Goal: Information Seeking & Learning: Learn about a topic

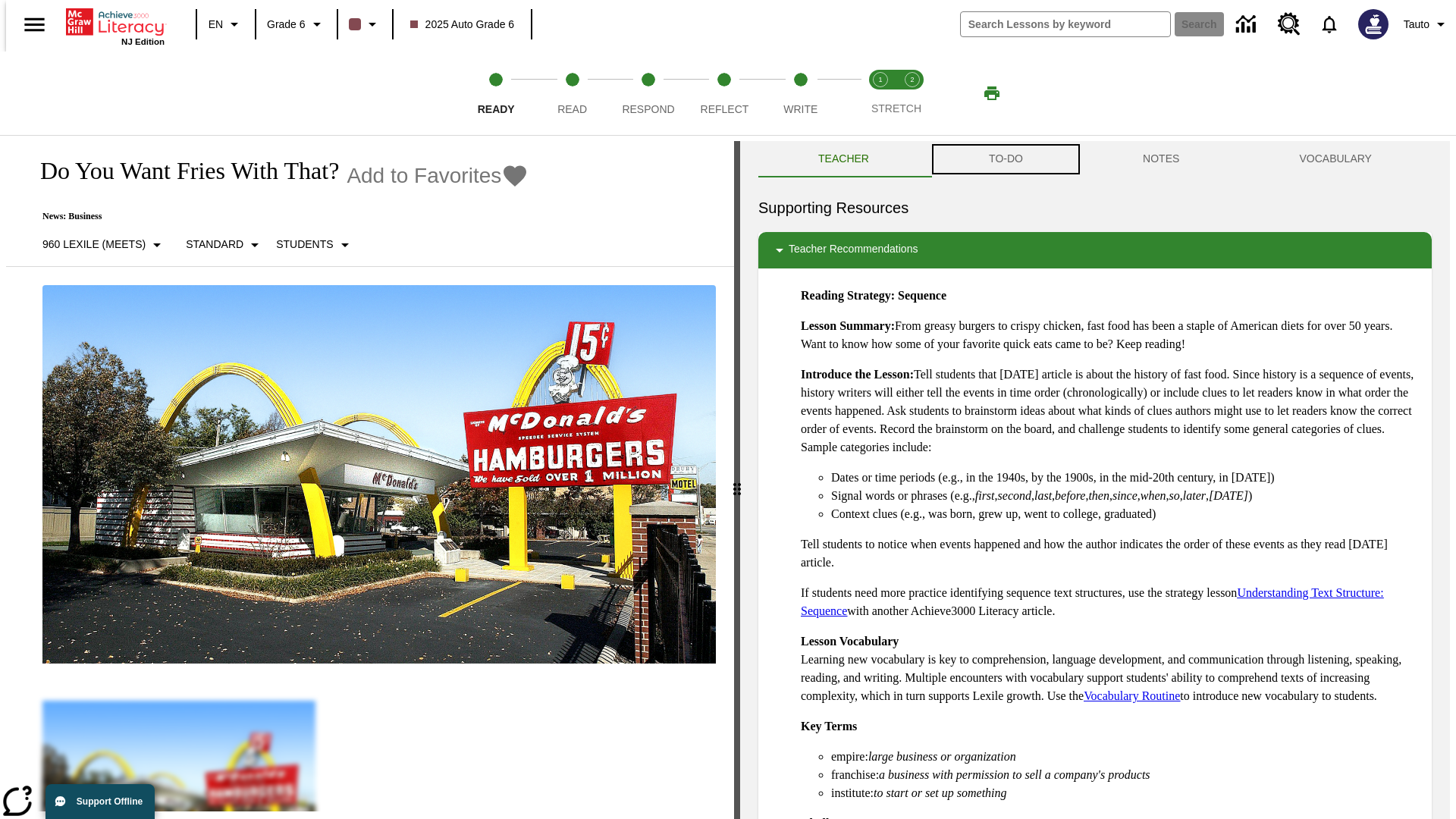
click at [1005, 160] on button "TO-DO" at bounding box center [1006, 159] width 154 height 36
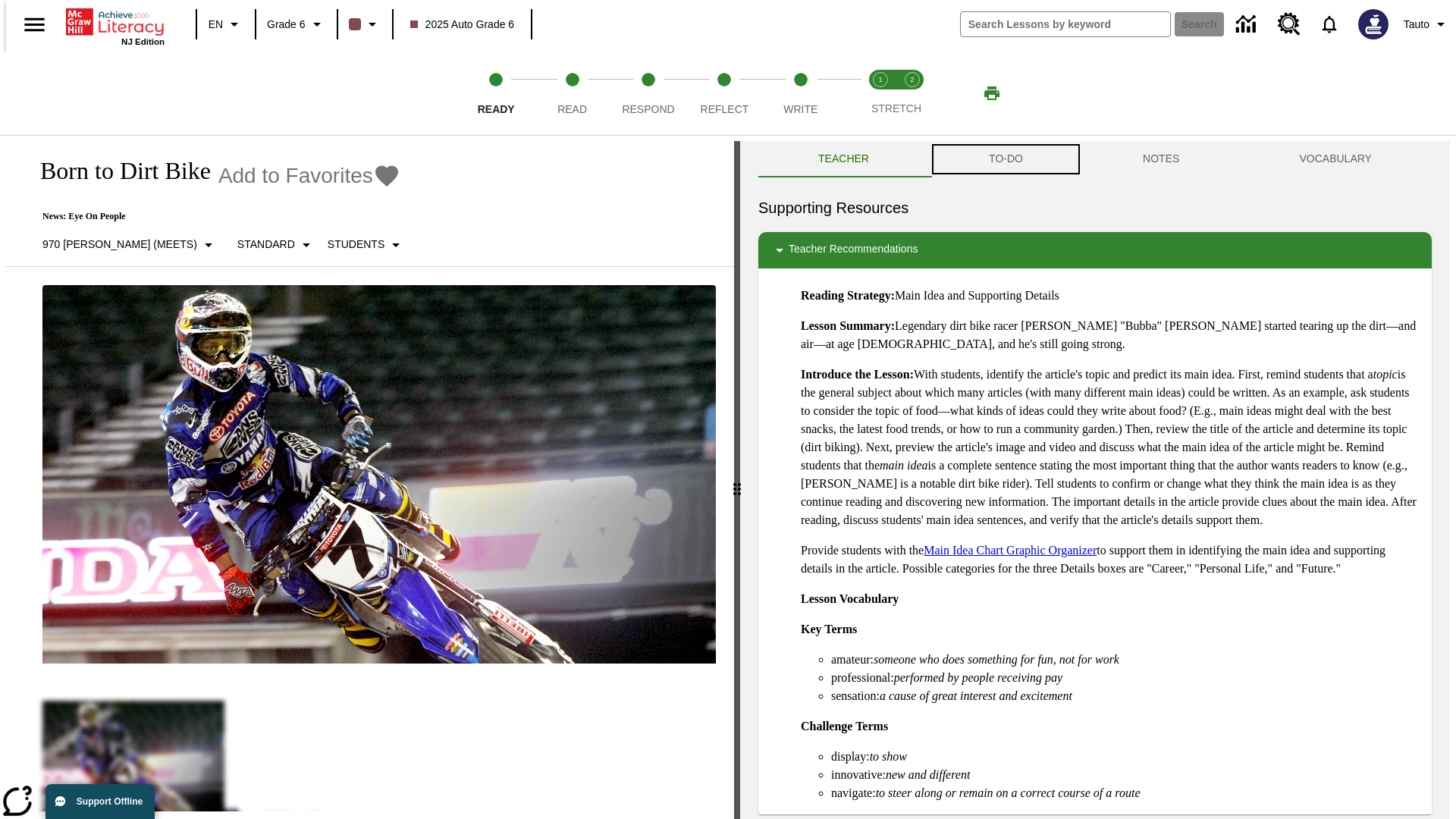
click at [1005, 160] on button "TO-DO" at bounding box center [1006, 159] width 154 height 36
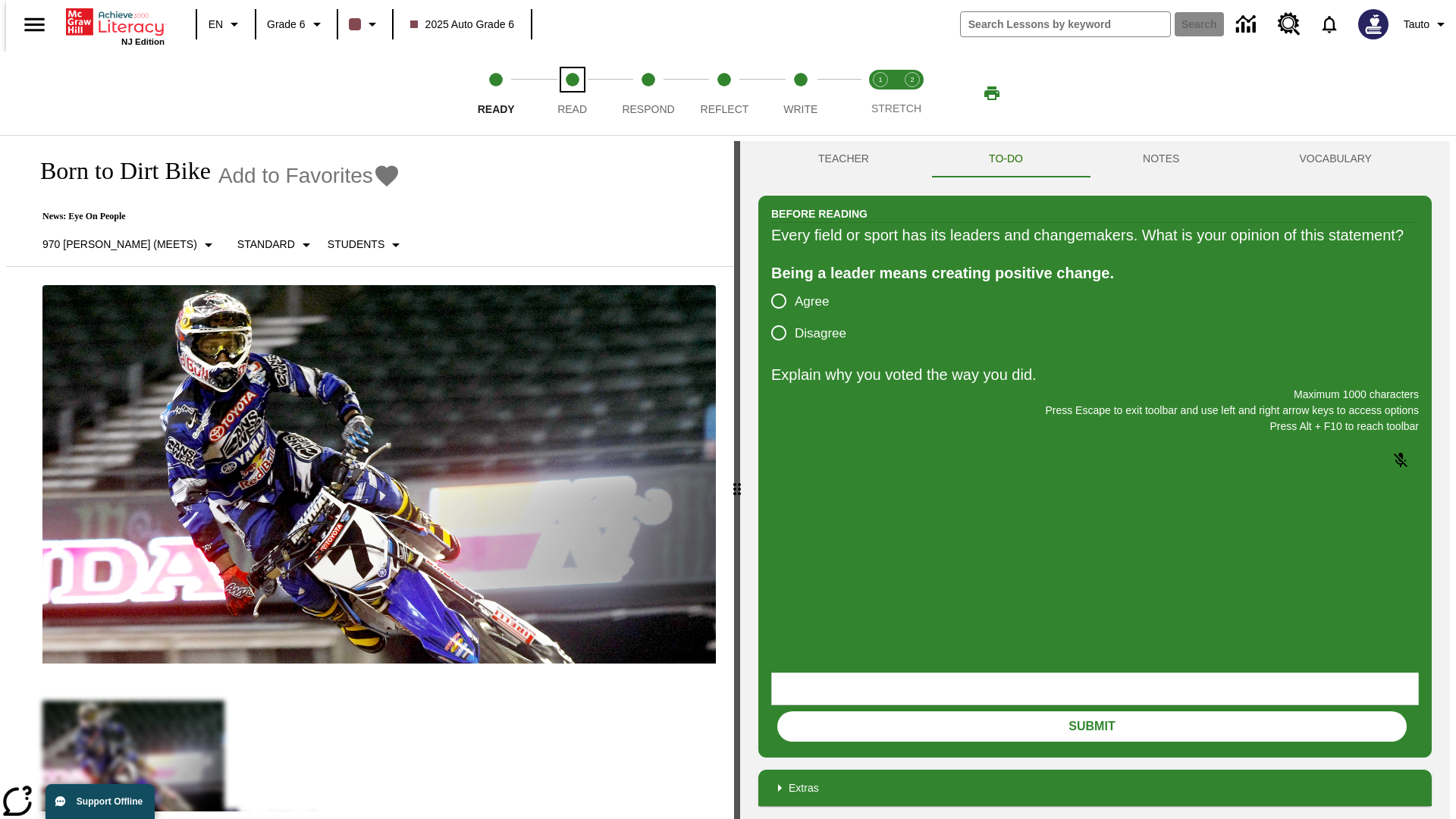
click at [572, 93] on span "Read" at bounding box center [572, 103] width 29 height 28
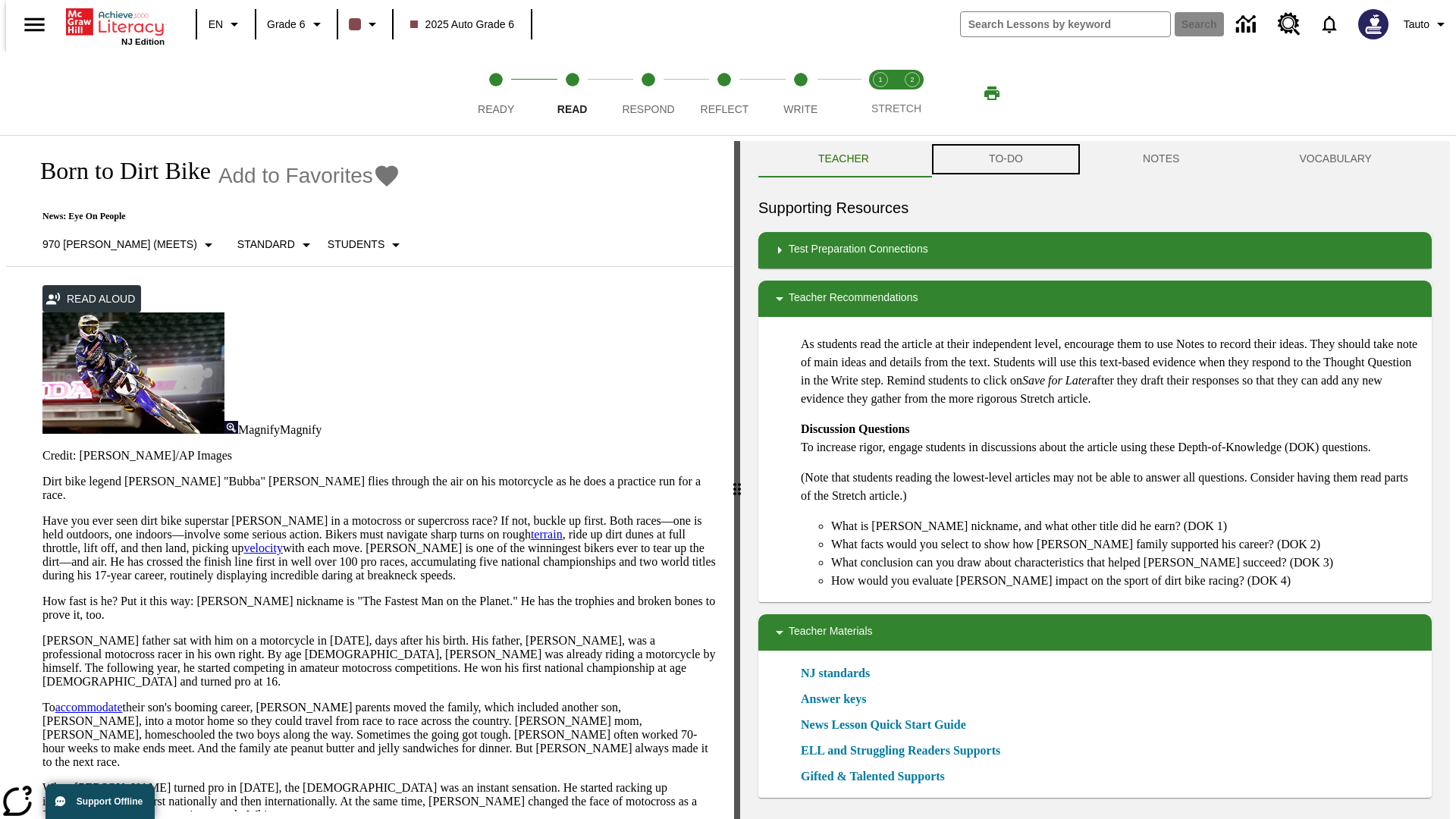
scroll to position [1, 0]
click at [1005, 160] on button "TO-DO" at bounding box center [1006, 159] width 154 height 36
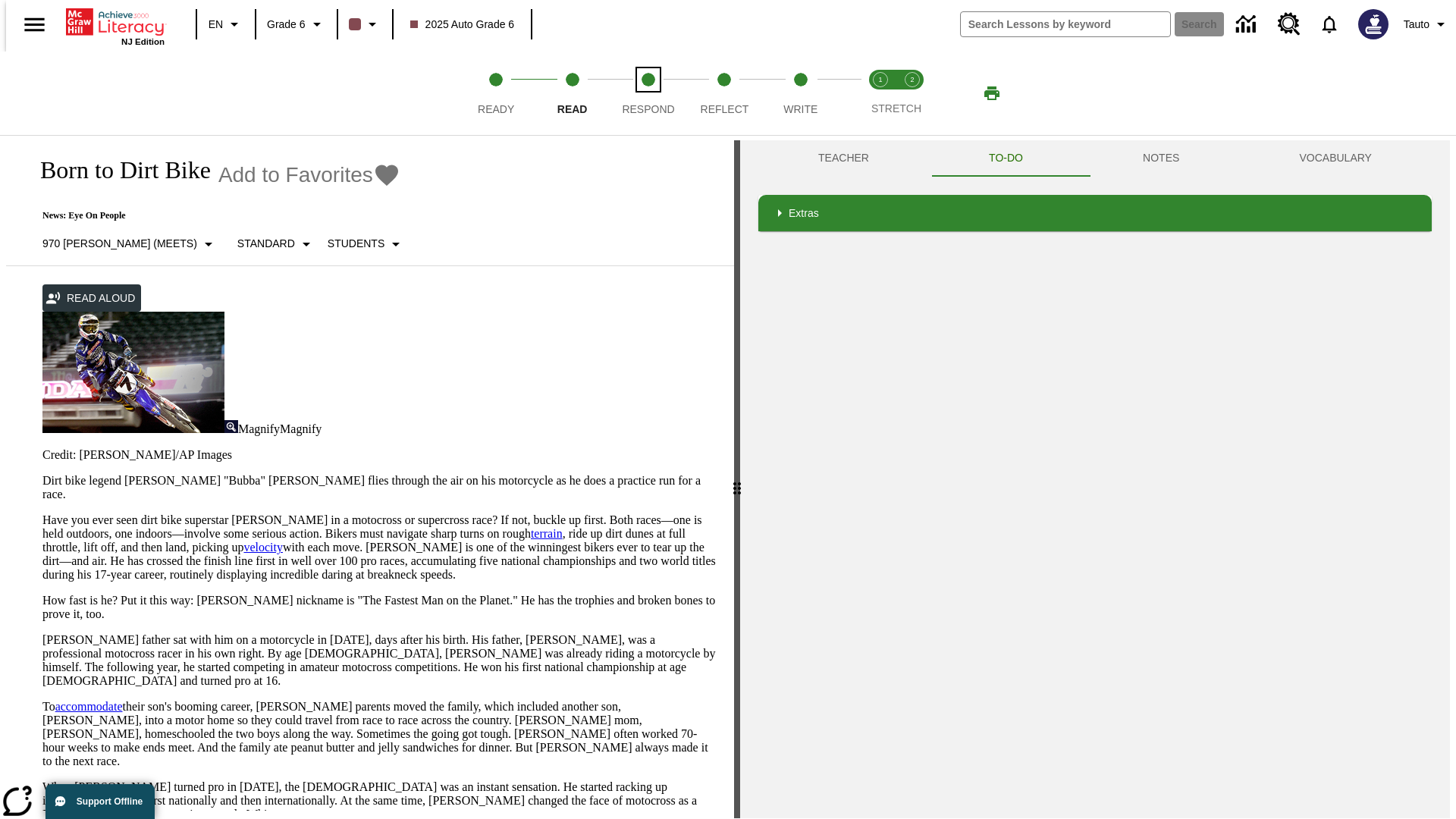
click at [648, 93] on span "Respond" at bounding box center [648, 103] width 52 height 28
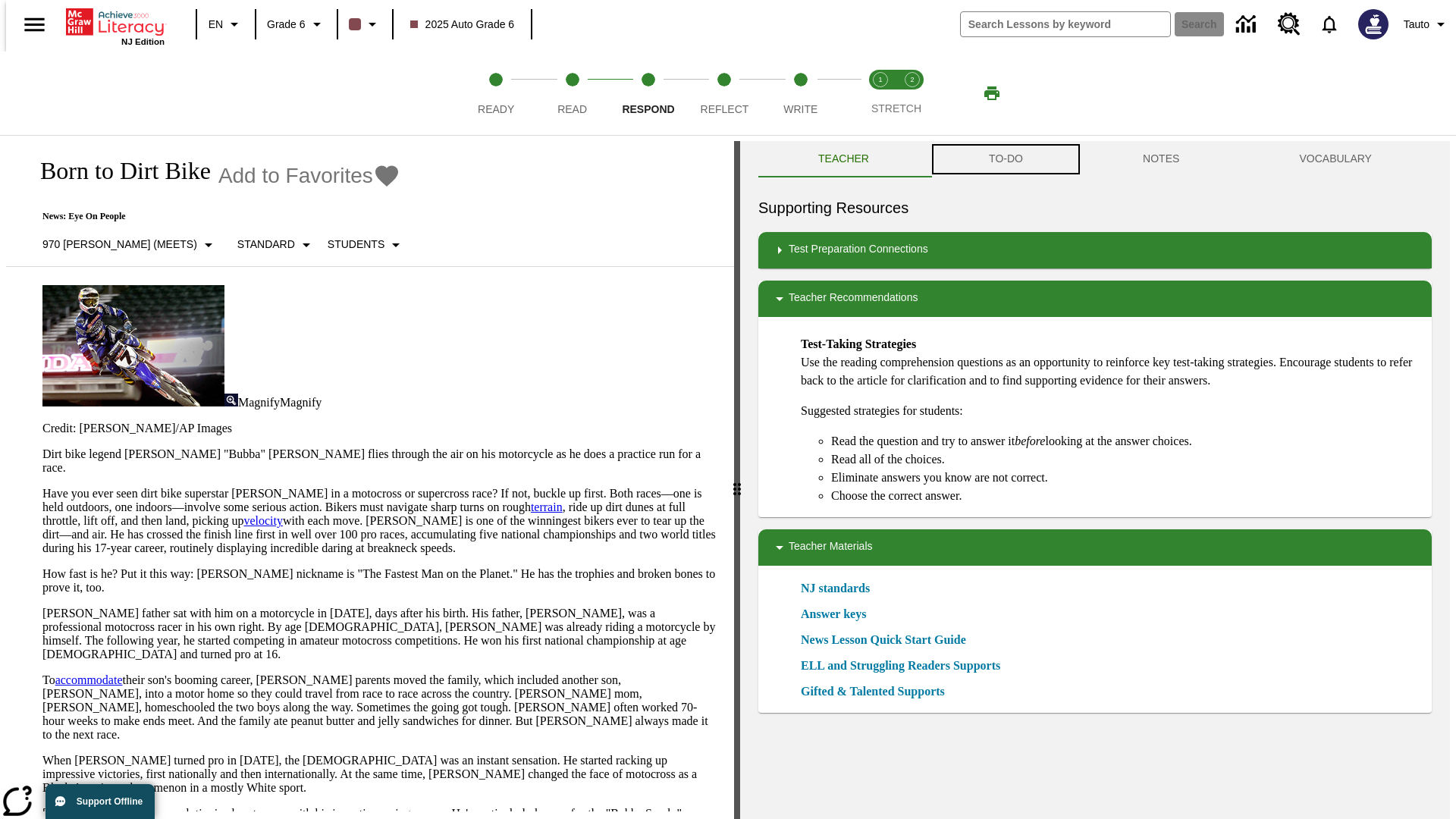
scroll to position [1, 0]
click at [1005, 160] on button "TO-DO" at bounding box center [1006, 159] width 154 height 36
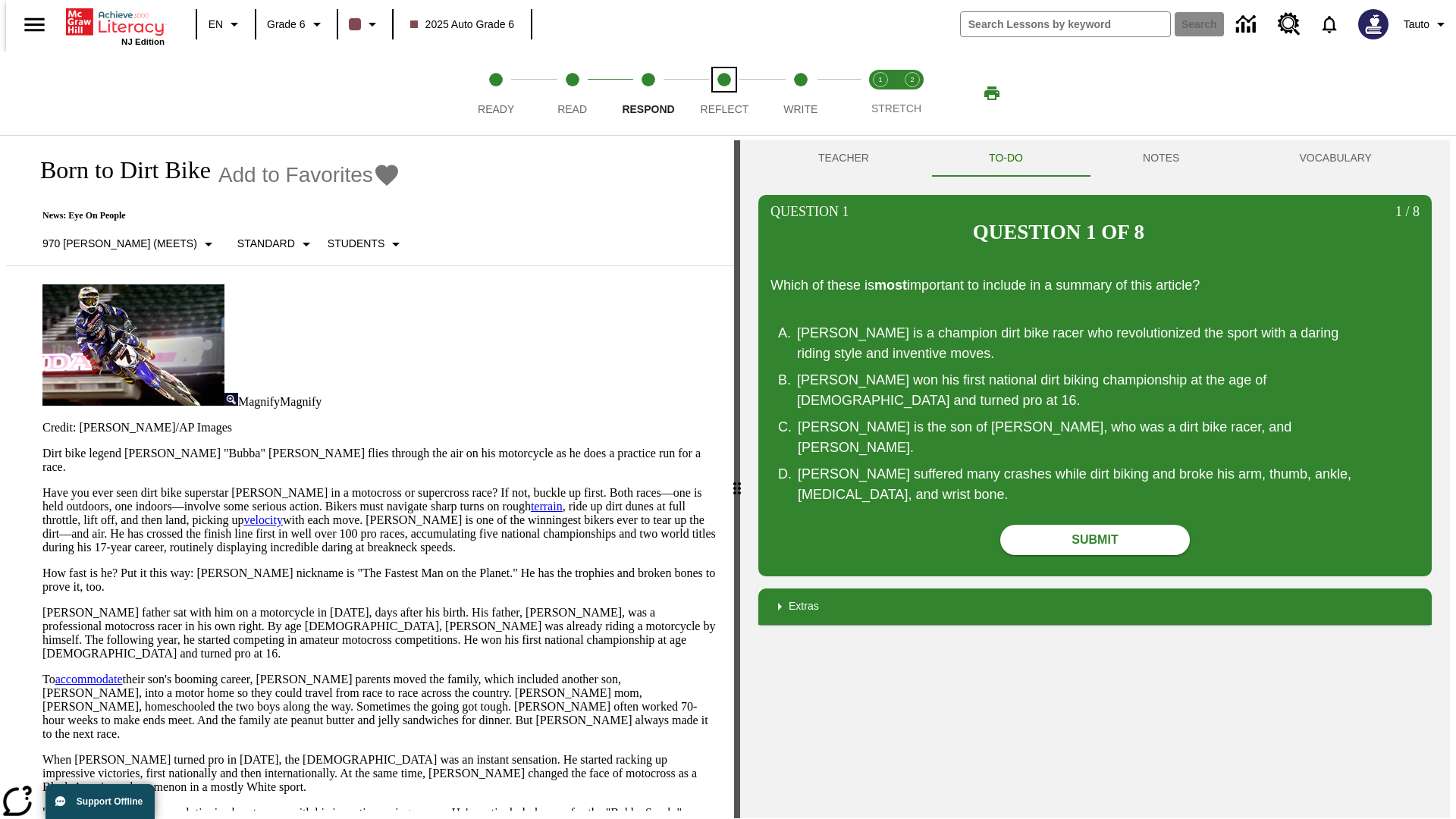
click at [724, 93] on span "Reflect" at bounding box center [725, 103] width 48 height 28
